Goal: Task Accomplishment & Management: Manage account settings

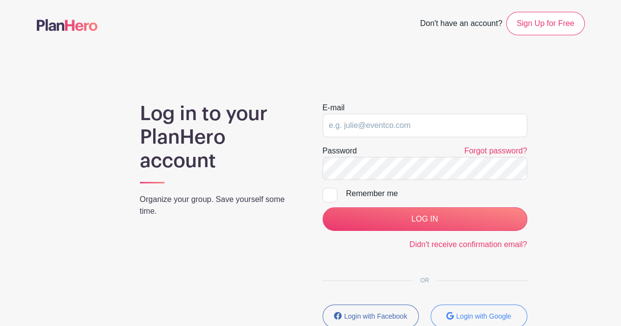
click at [374, 129] on input "email" at bounding box center [425, 126] width 205 height 24
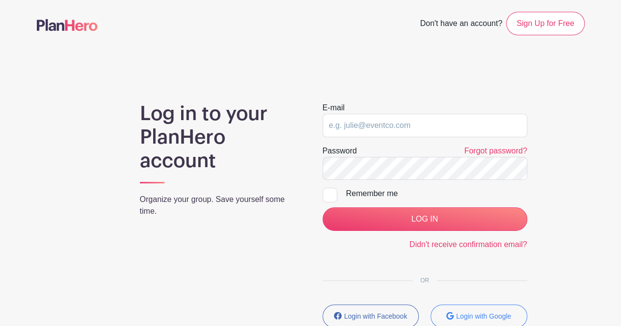
click at [374, 129] on input "email" at bounding box center [425, 126] width 205 height 24
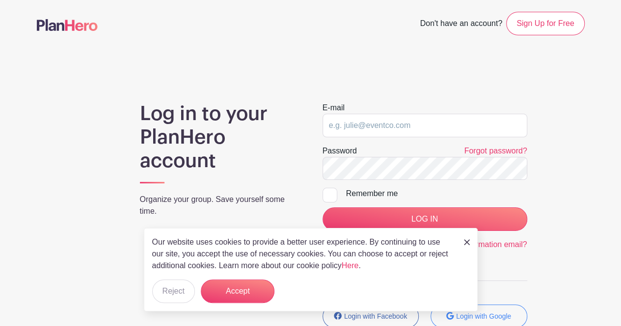
click at [374, 129] on input "email" at bounding box center [425, 126] width 205 height 24
paste input "[DOMAIN_NAME][EMAIL_ADDRESS][DOMAIN_NAME]"
type input "[DOMAIN_NAME][EMAIL_ADDRESS][DOMAIN_NAME]"
click at [330, 199] on div at bounding box center [330, 195] width 15 height 15
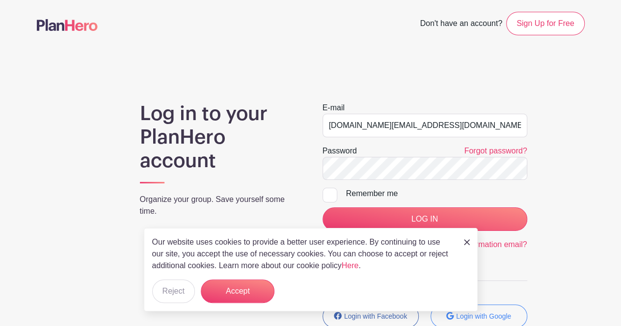
click at [329, 194] on input "Remember me" at bounding box center [326, 191] width 6 height 6
checkbox input "true"
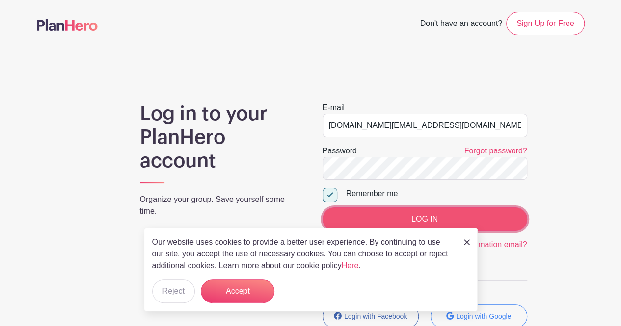
click at [391, 219] on input "LOG IN" at bounding box center [425, 220] width 205 height 24
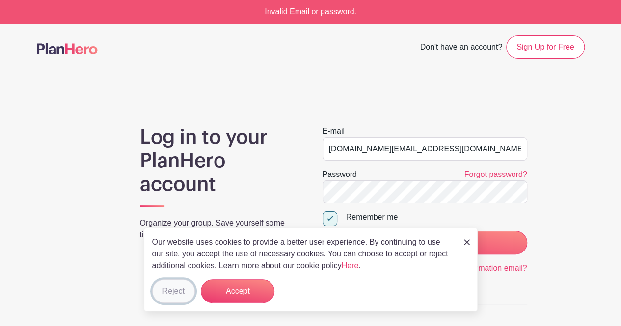
click at [178, 295] on button "Reject" at bounding box center [173, 292] width 43 height 24
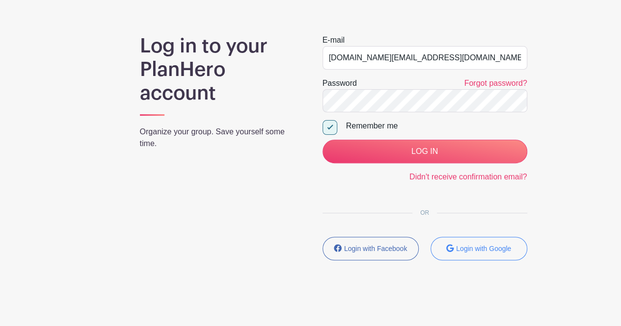
scroll to position [93, 0]
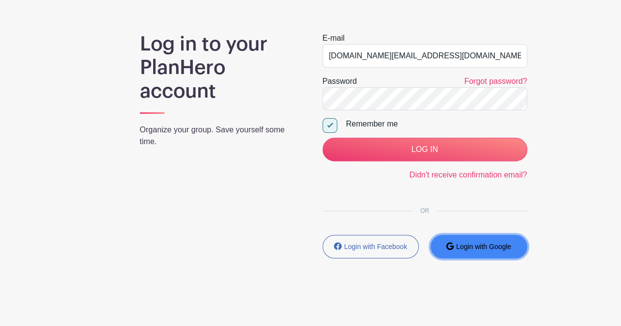
click at [467, 237] on button "Login with Google" at bounding box center [479, 247] width 97 height 24
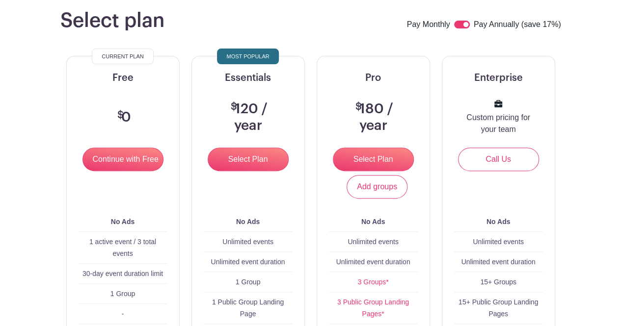
scroll to position [91, 0]
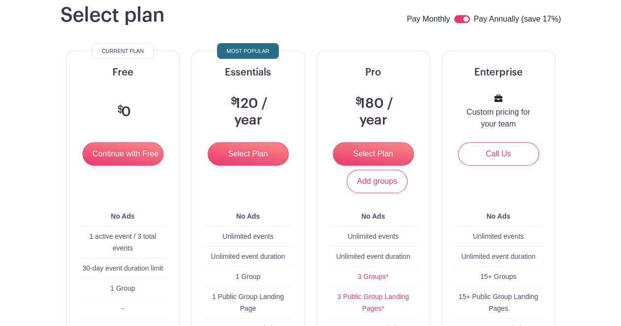
click at [135, 141] on div "$ 0" at bounding box center [122, 112] width 65 height 60
click at [136, 154] on input "Continue with Free" at bounding box center [122, 154] width 81 height 24
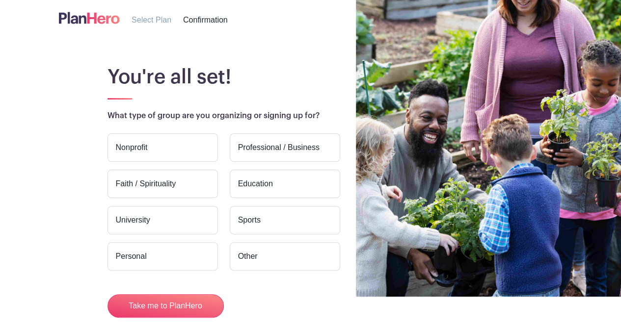
scroll to position [28, 0]
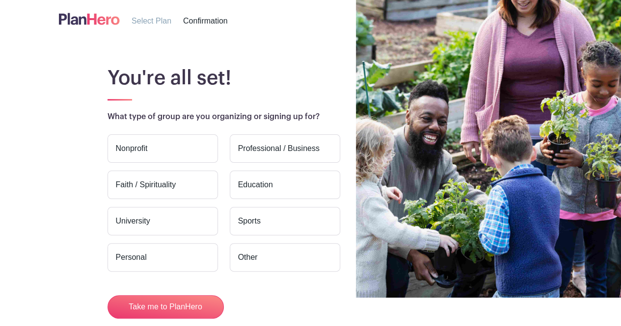
click at [180, 258] on label "Personal" at bounding box center [163, 258] width 110 height 28
click at [0, 0] on input "Personal" at bounding box center [0, 0] width 0 height 0
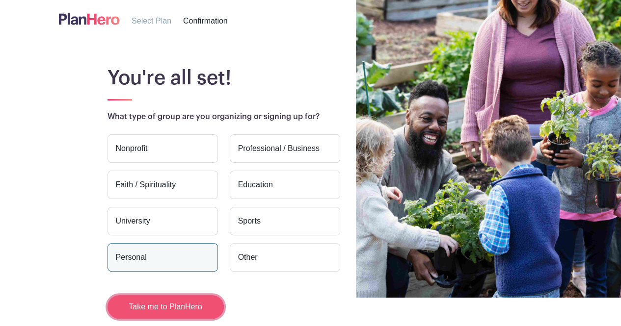
click at [188, 305] on button "Take me to PlanHero" at bounding box center [166, 308] width 116 height 24
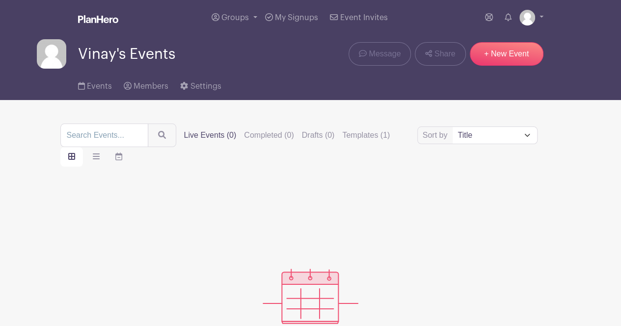
click at [542, 9] on li "My account Logout" at bounding box center [531, 18] width 24 height 20
click at [543, 19] on link at bounding box center [531, 18] width 24 height 16
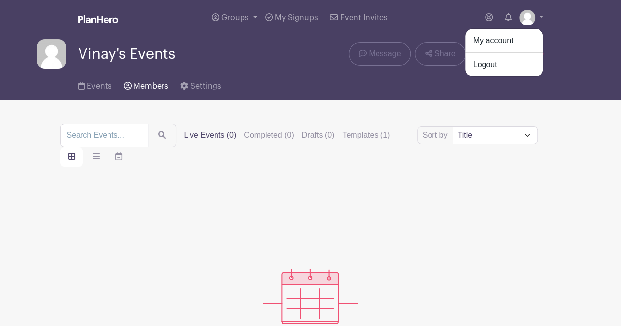
click at [130, 85] on icon at bounding box center [128, 86] width 8 height 8
